Goal: Information Seeking & Learning: Learn about a topic

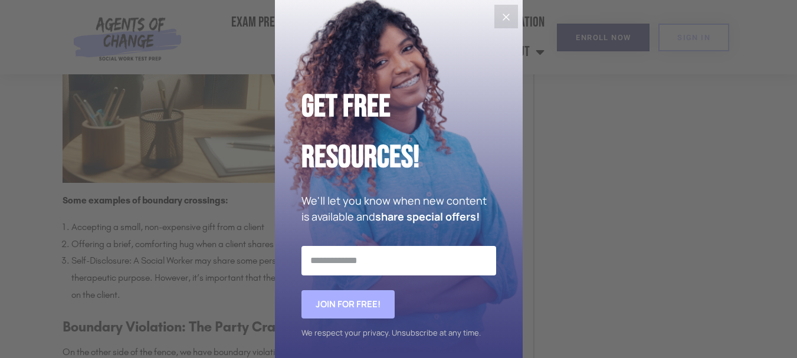
scroll to position [1121, 0]
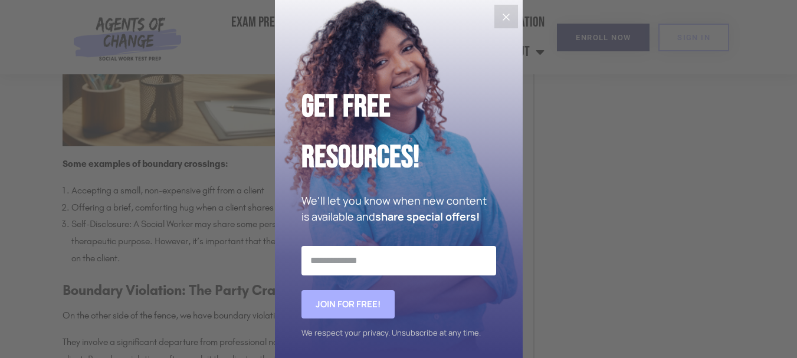
click at [508, 17] on button "Close" at bounding box center [506, 17] width 24 height 24
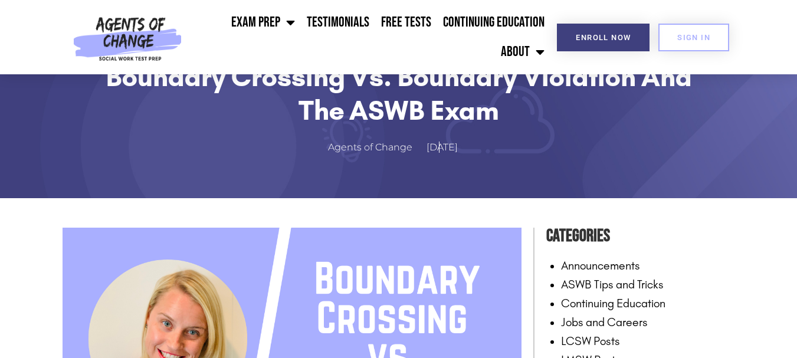
scroll to position [0, 0]
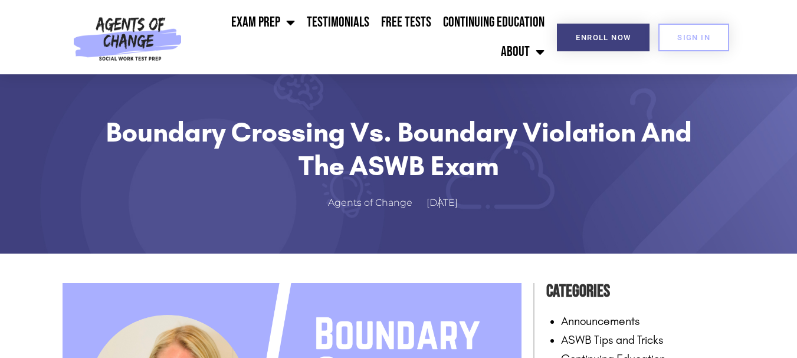
click at [229, 136] on h1 "Boundary Crossing vs. Boundary Violation and the ASWB Exam" at bounding box center [398, 149] width 613 height 67
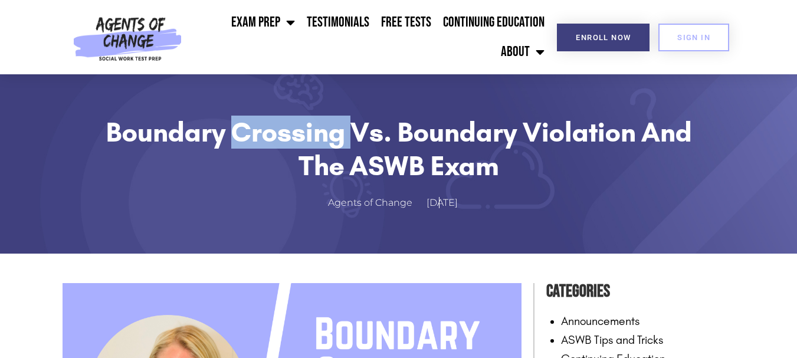
click at [229, 136] on h1 "Boundary Crossing vs. Boundary Violation and the ASWB Exam" at bounding box center [398, 149] width 613 height 67
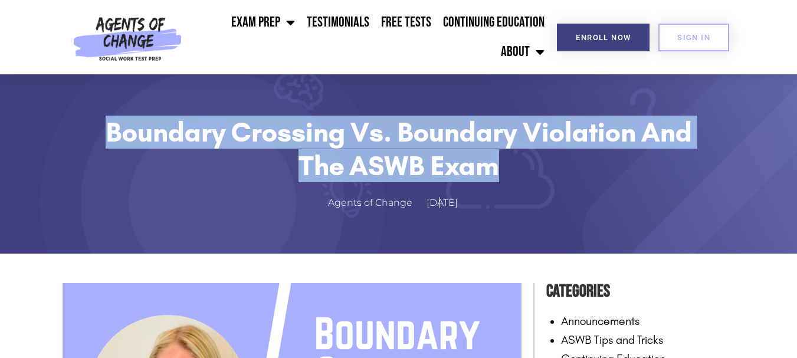
click at [229, 136] on h1 "Boundary Crossing vs. Boundary Violation and the ASWB Exam" at bounding box center [398, 149] width 613 height 67
copy div "Boundary Crossing vs. Boundary Violation and the ASWB Exam"
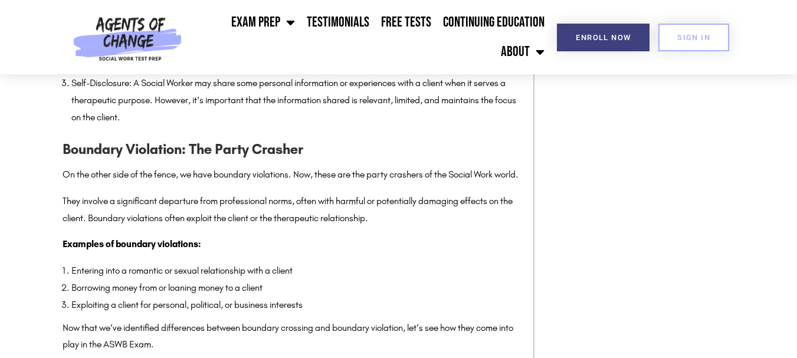
scroll to position [1298, 0]
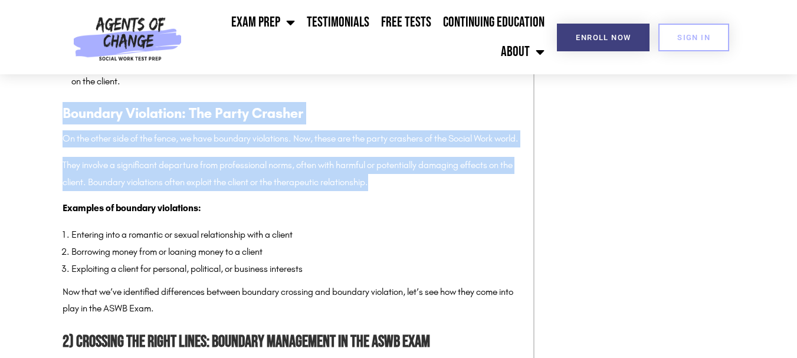
drag, startPoint x: 65, startPoint y: 130, endPoint x: 382, endPoint y: 207, distance: 326.6
copy div "Boundary Violation: The Party Crasher On the other side of the fence, we have b…"
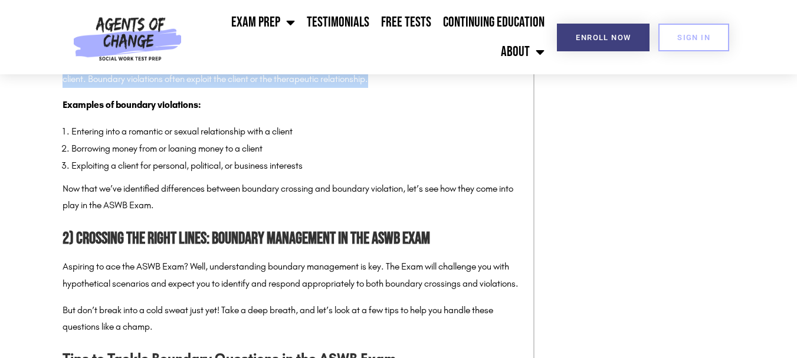
scroll to position [1416, 0]
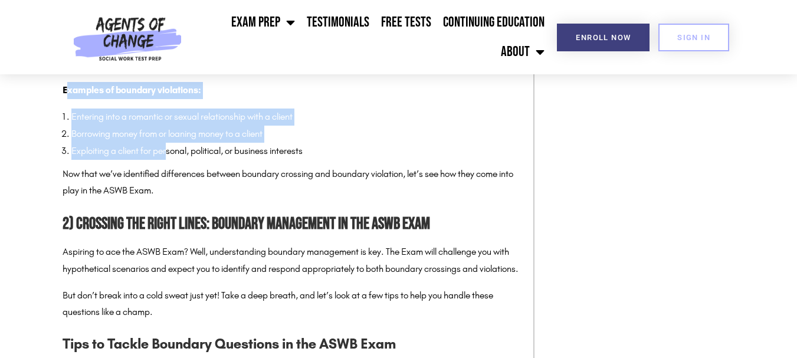
drag, startPoint x: 65, startPoint y: 126, endPoint x: 169, endPoint y: 179, distance: 116.9
click at [92, 143] on li "Borrowing money from or loaning money to a client" at bounding box center [296, 134] width 450 height 17
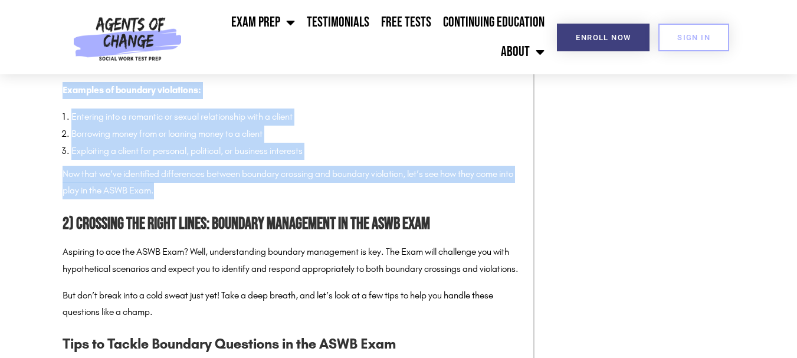
drag, startPoint x: 60, startPoint y: 125, endPoint x: 180, endPoint y: 204, distance: 143.2
copy div "Examples of boundary violations: Entering into a romantic or sexual relationshi…"
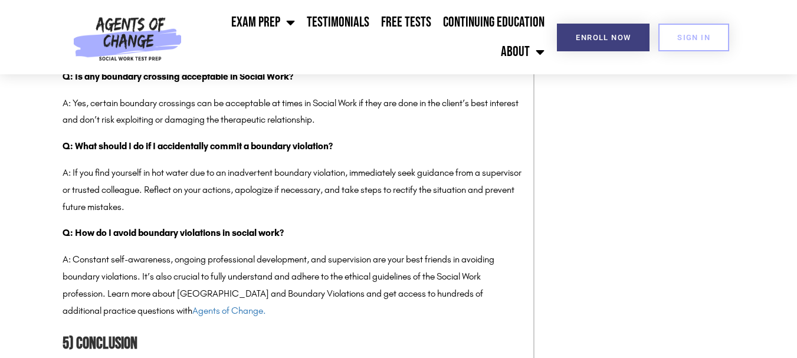
scroll to position [2595, 0]
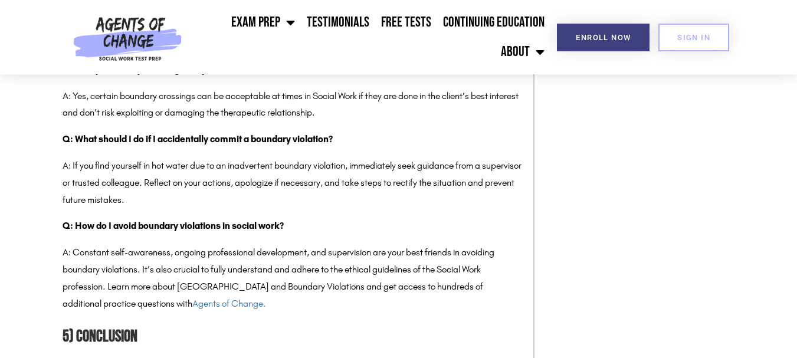
click at [68, 122] on p "A: Yes, certain boundary crossings can be acceptable at times in Social Work if…" at bounding box center [292, 105] width 459 height 34
click at [70, 122] on p "A: Yes, certain boundary crossings can be acceptable at times in Social Work if…" at bounding box center [292, 105] width 459 height 34
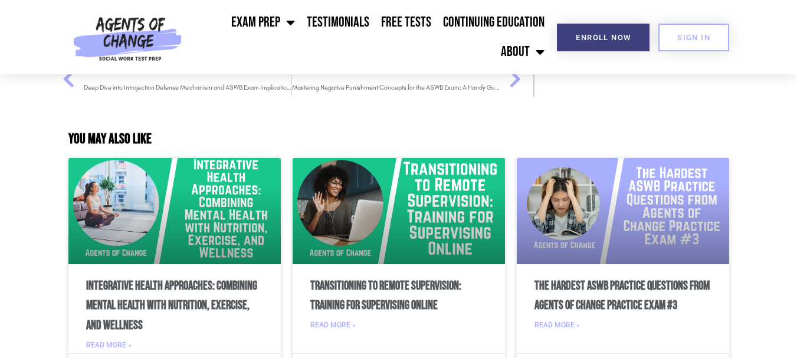
scroll to position [3539, 0]
